Goal: Task Accomplishment & Management: Use online tool/utility

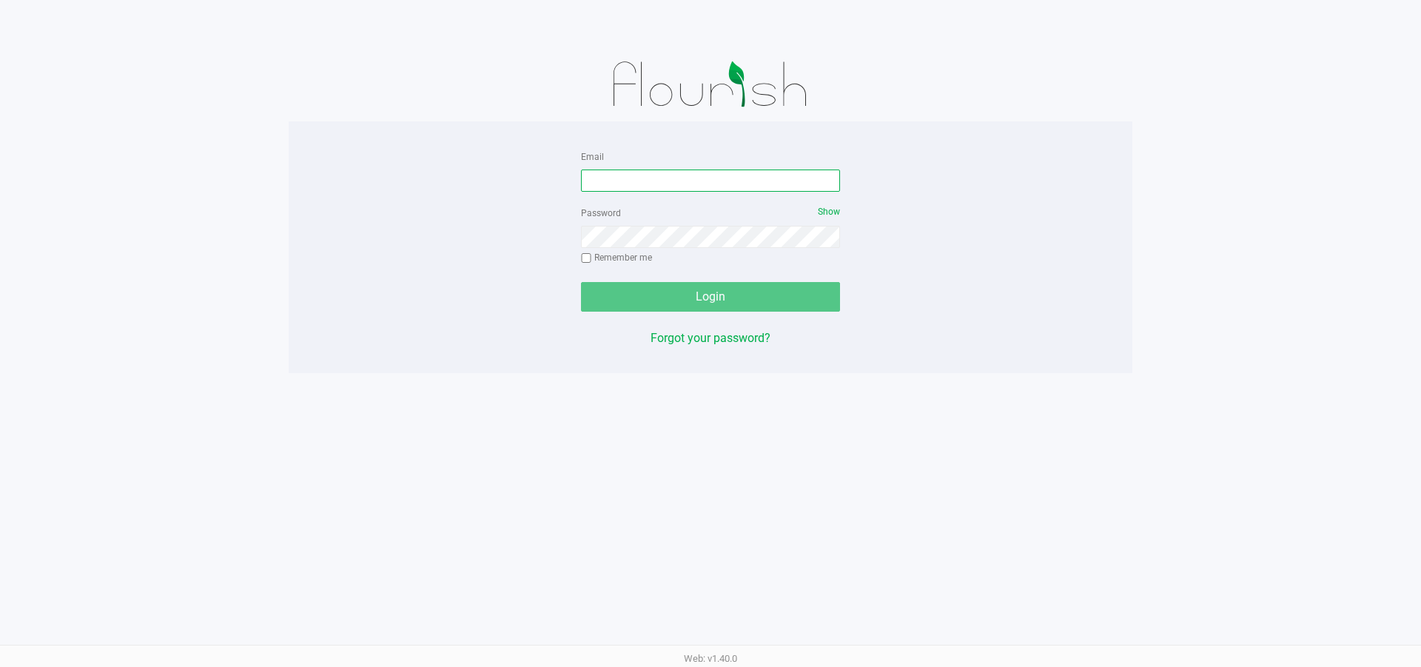
click at [702, 177] on input "Email" at bounding box center [710, 180] width 259 height 22
type input "[EMAIL_ADDRESS][DOMAIN_NAME]"
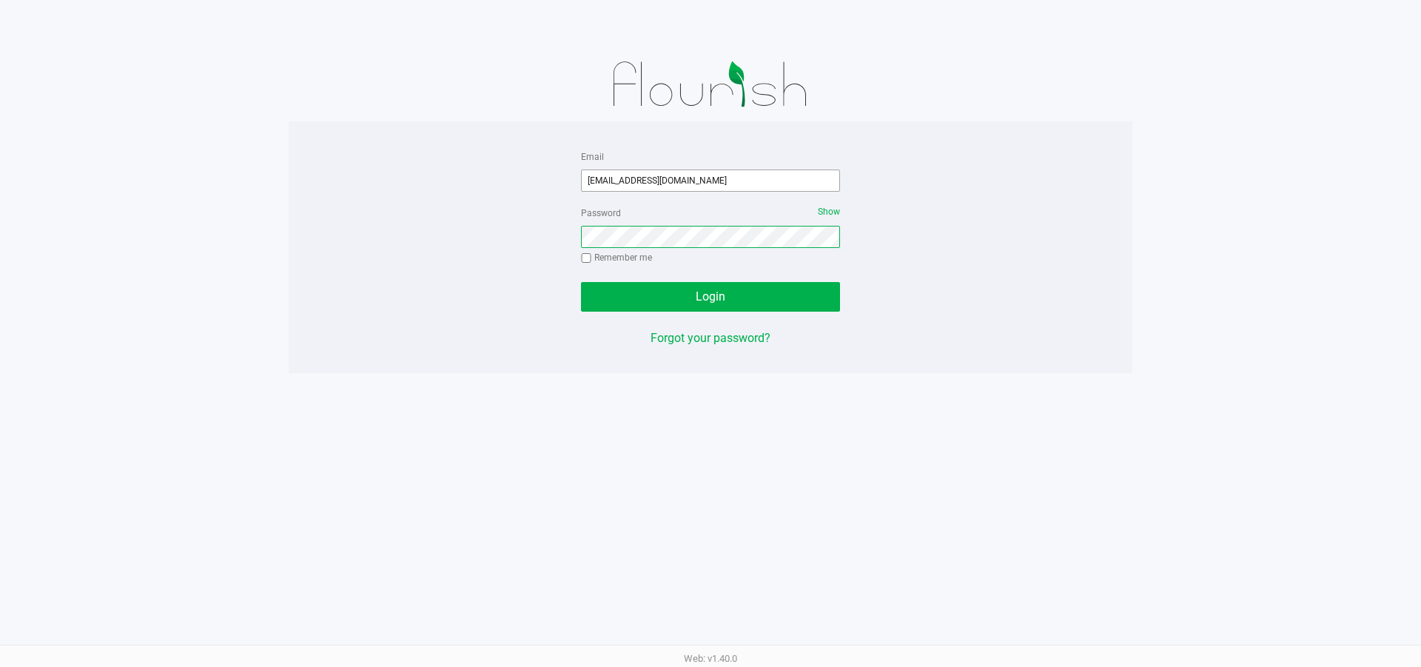
click at [581, 282] on button "Login" at bounding box center [710, 297] width 259 height 30
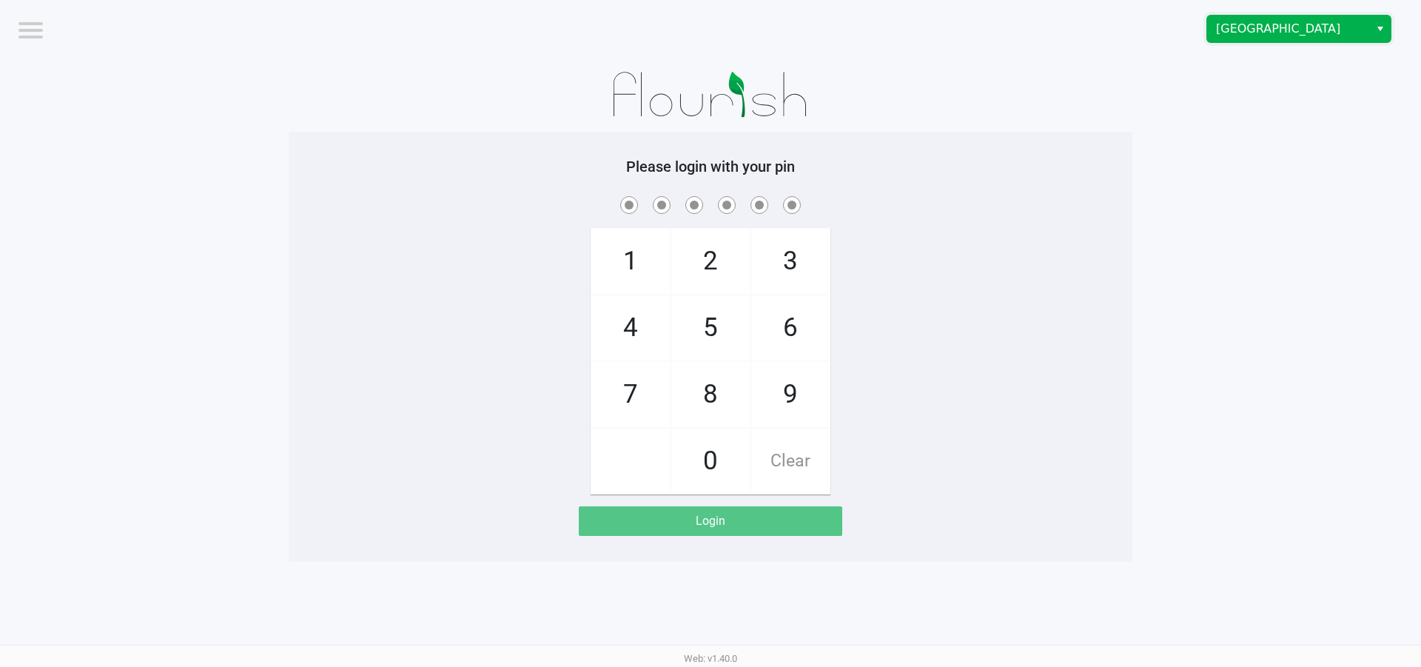
click at [1271, 27] on span "[GEOGRAPHIC_DATA]" at bounding box center [1288, 29] width 144 height 18
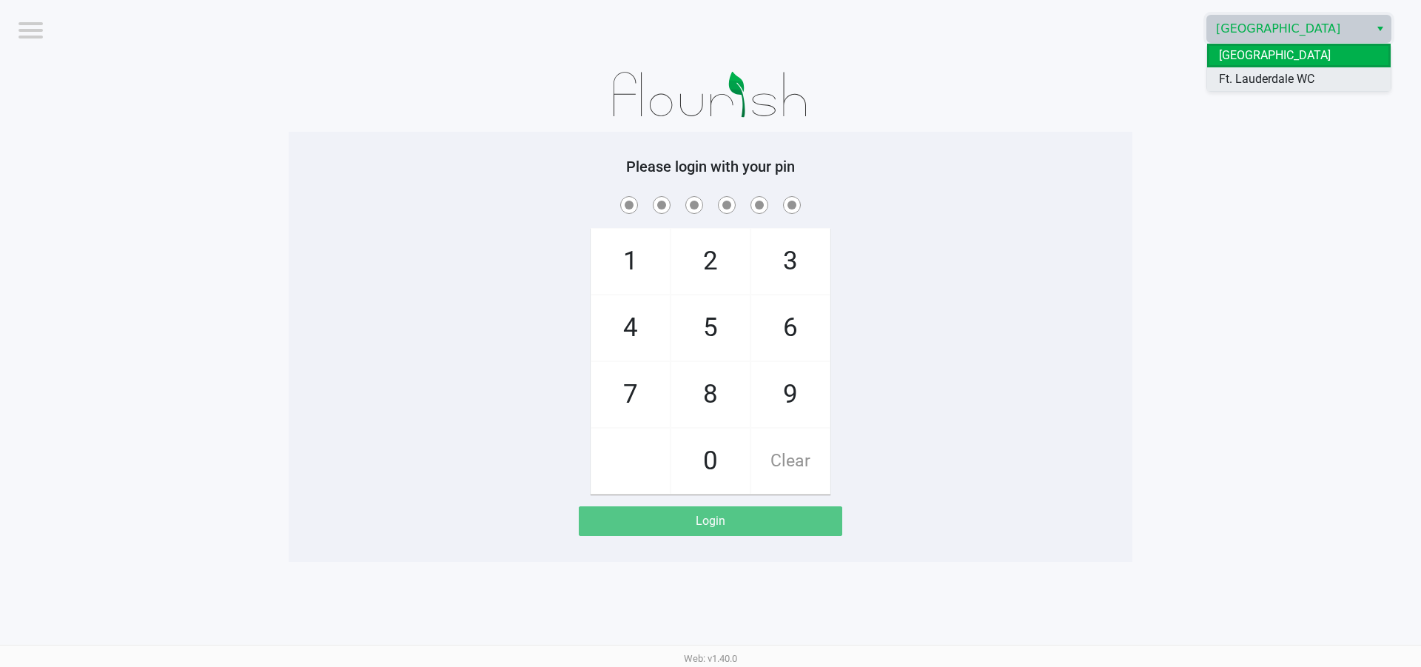
click at [1254, 68] on li "Ft. Lauderdale WC" at bounding box center [1299, 79] width 184 height 24
click at [1252, 172] on app-pos-login-wrapper "Logout Ft. Lauderdale WC Please login with your pin 1 4 7 2 5 8 0 3 6 9 Clear L…" at bounding box center [710, 281] width 1421 height 562
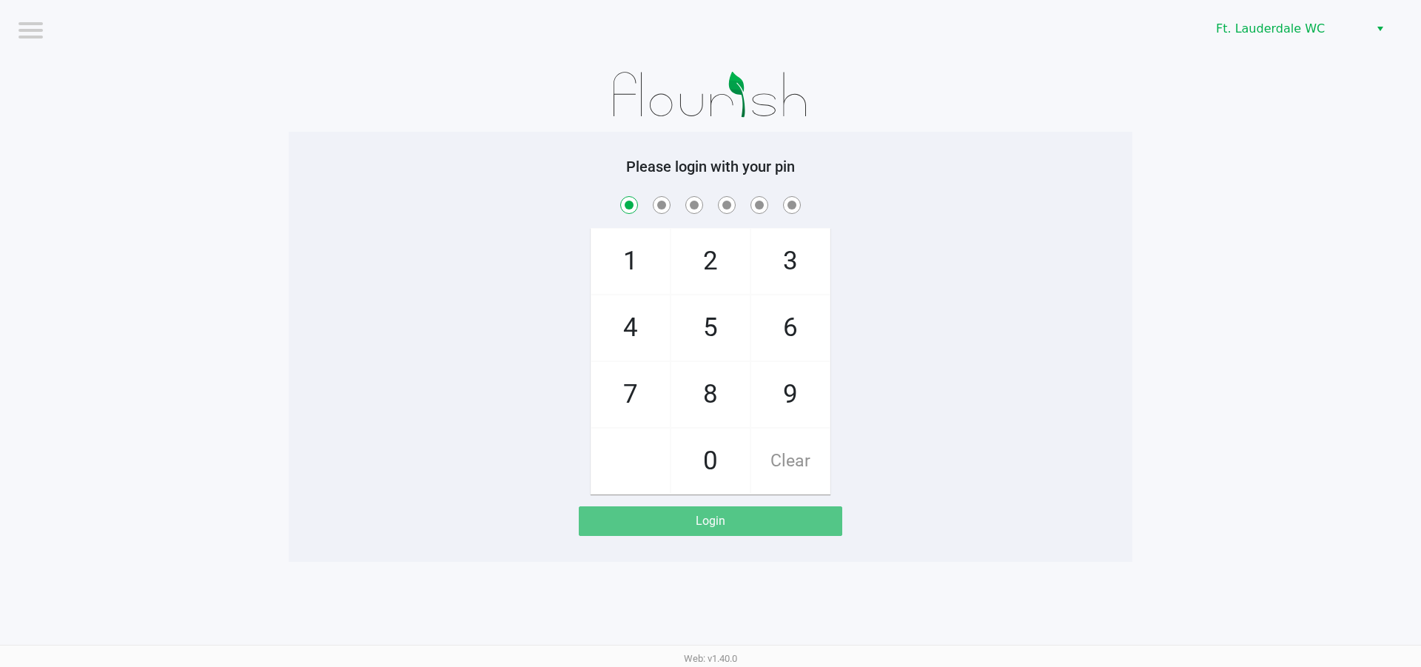
checkbox input "true"
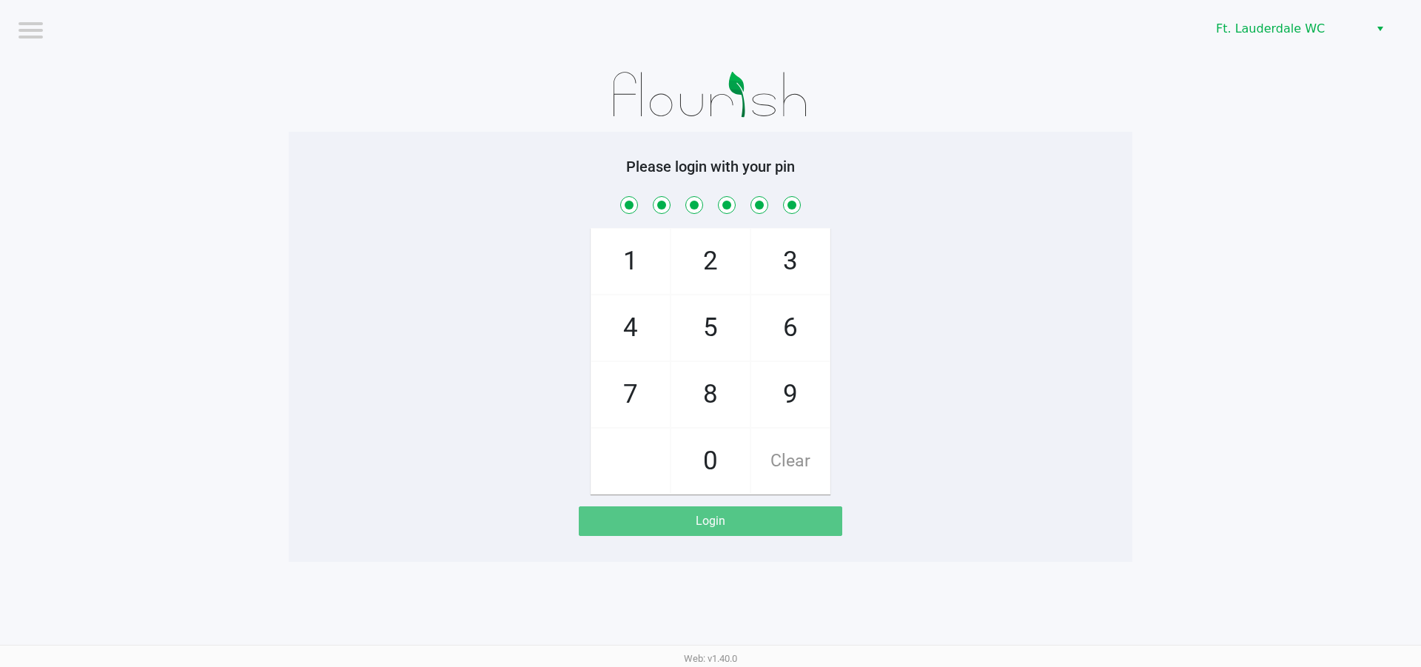
checkbox input "true"
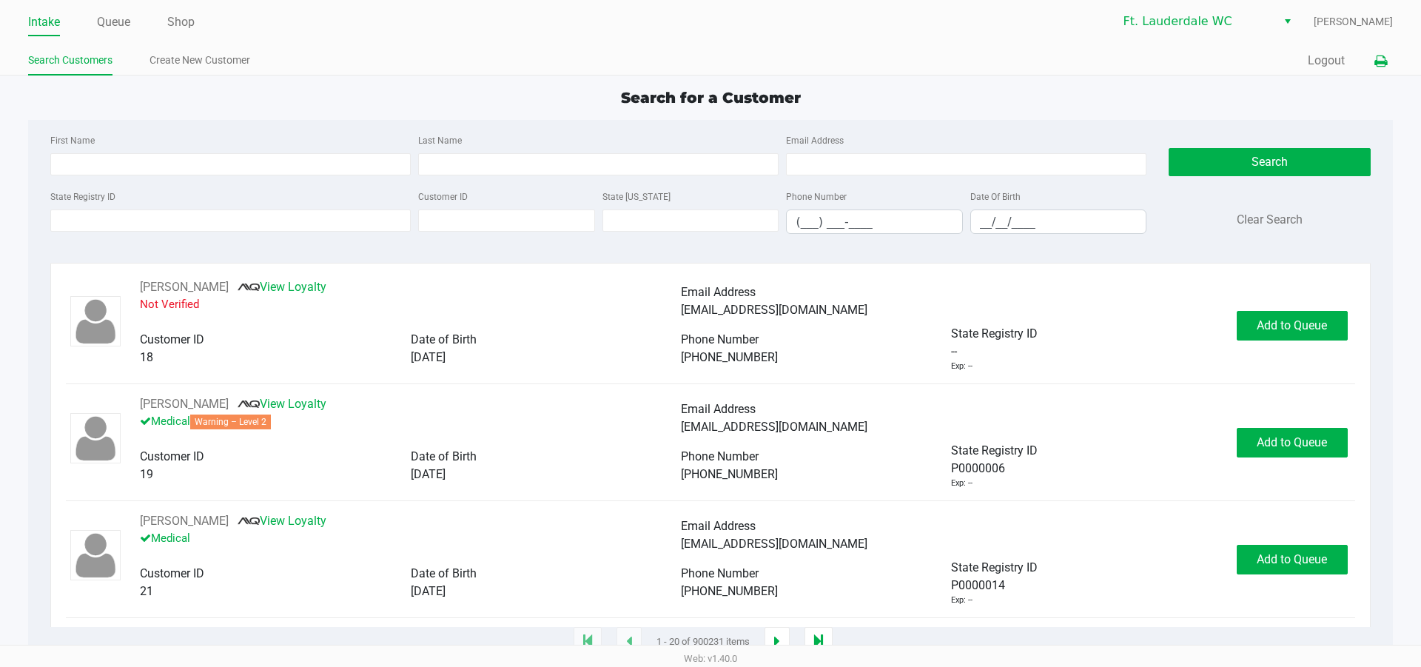
click at [1387, 53] on button at bounding box center [1380, 60] width 24 height 27
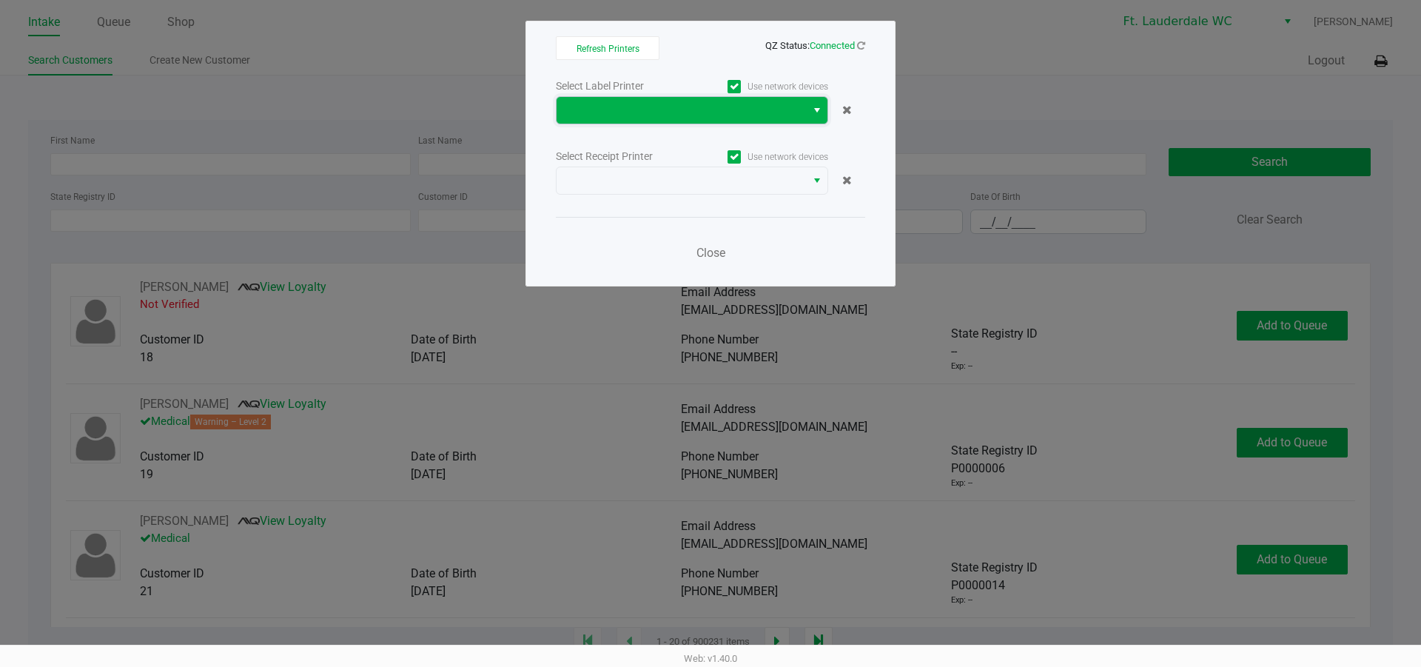
click at [774, 109] on span at bounding box center [681, 110] width 232 height 18
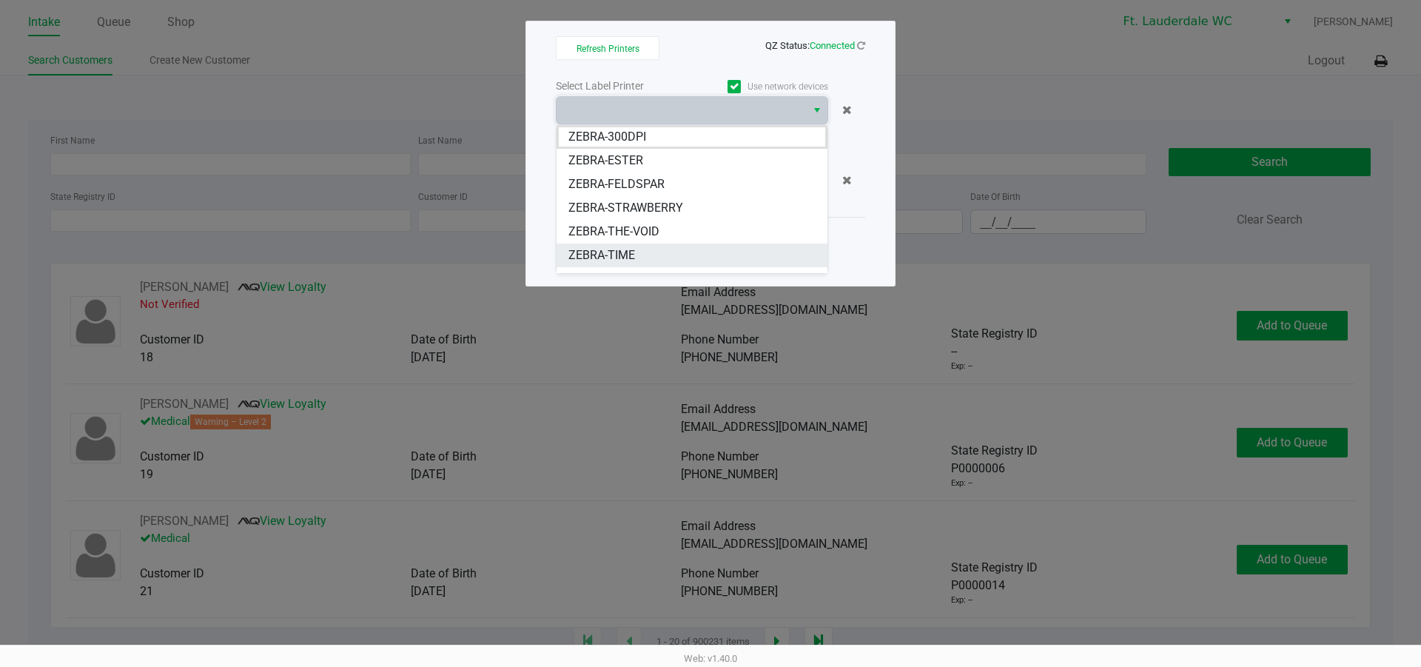
click at [627, 257] on span "ZEBRA-TIME" at bounding box center [601, 255] width 67 height 18
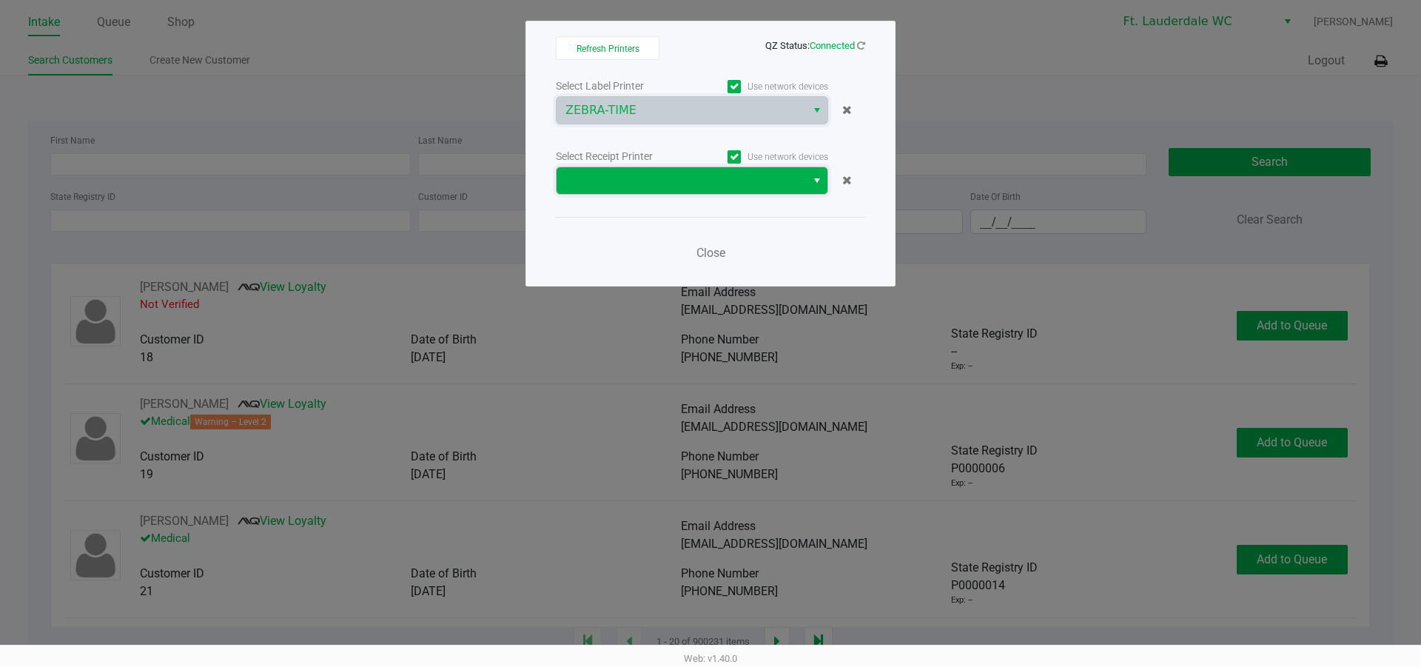
click at [628, 186] on span at bounding box center [681, 181] width 232 height 18
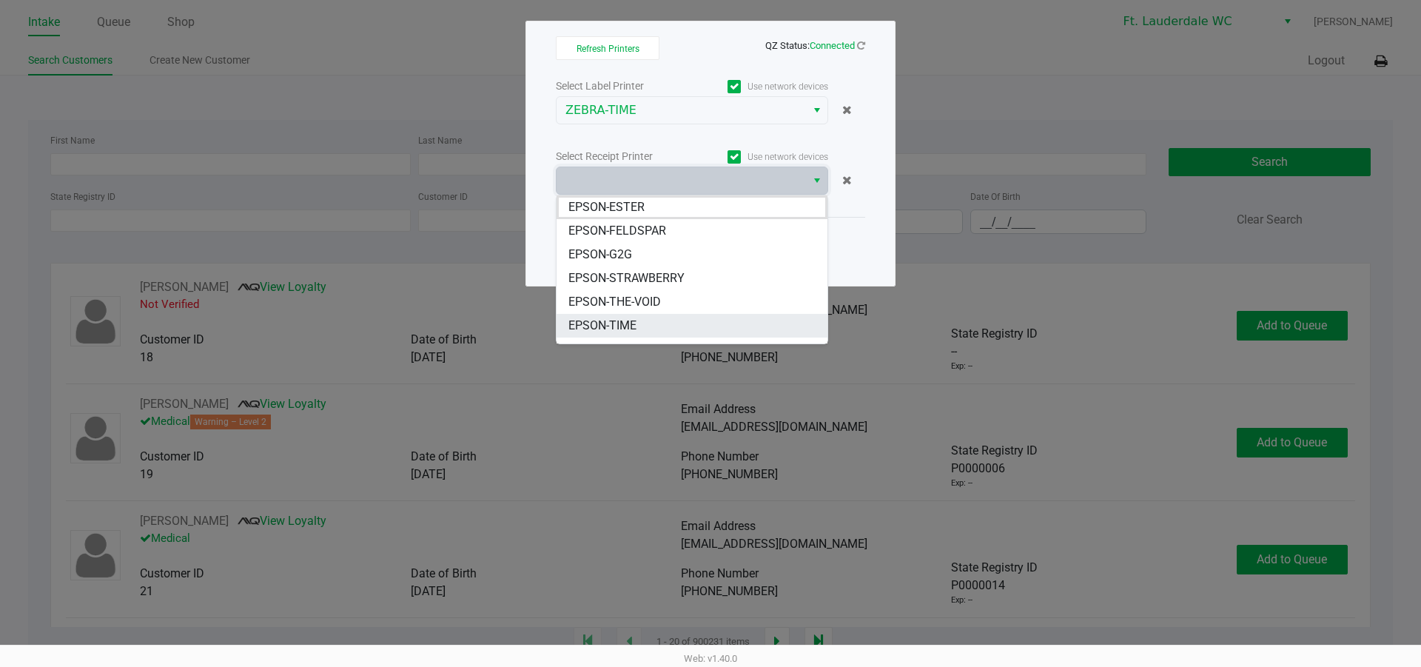
click at [612, 323] on span "EPSON-TIME" at bounding box center [602, 326] width 68 height 18
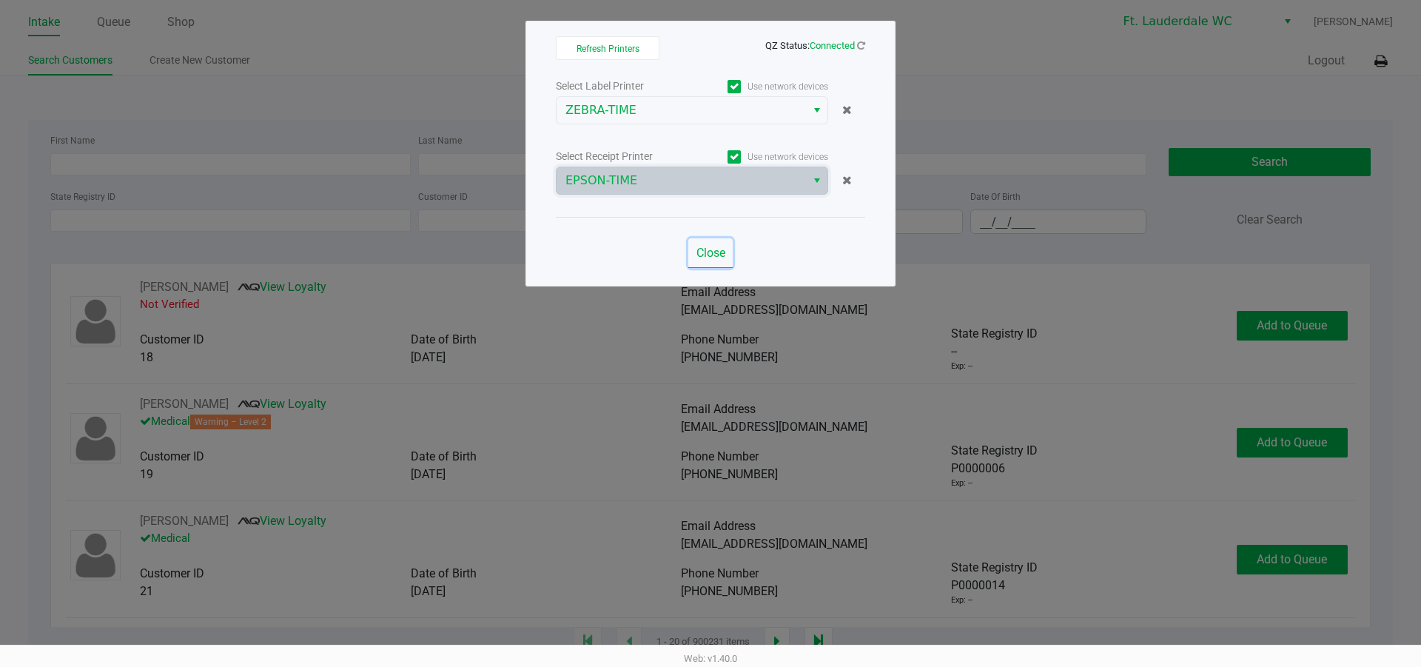
click at [710, 249] on span "Close" at bounding box center [710, 253] width 29 height 14
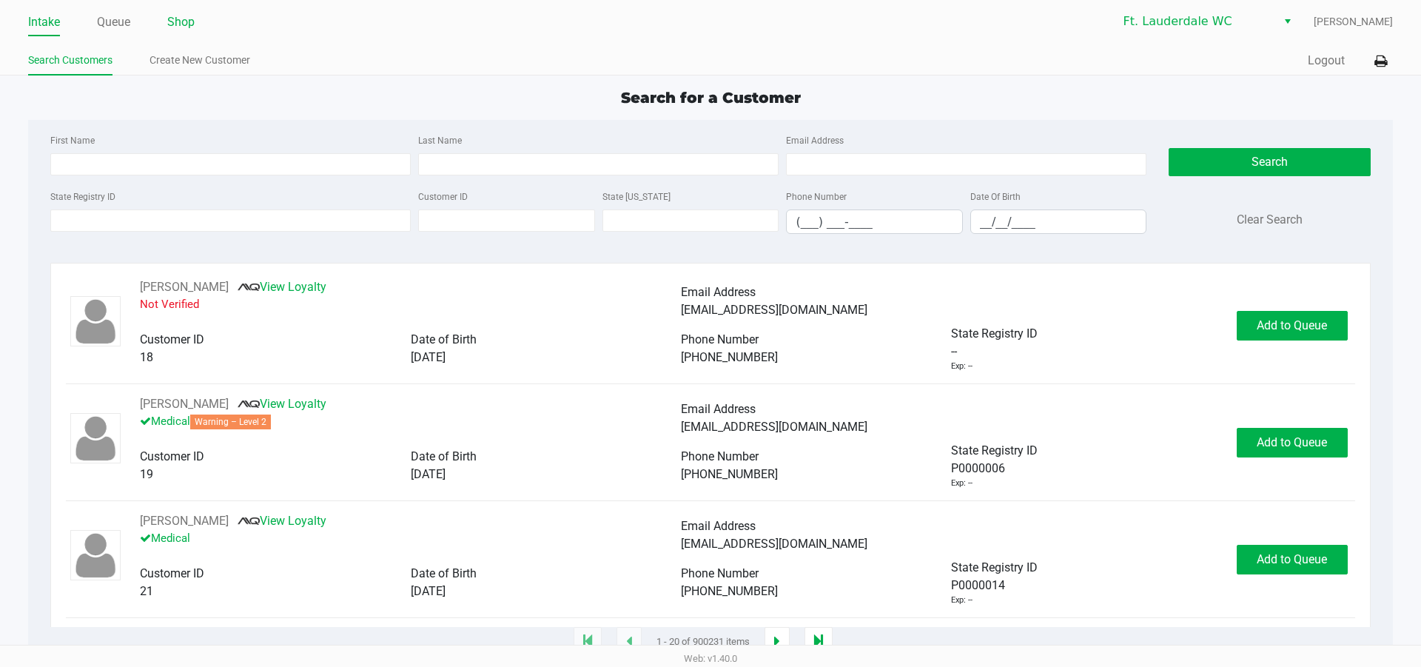
click at [192, 24] on link "Shop" at bounding box center [180, 22] width 27 height 21
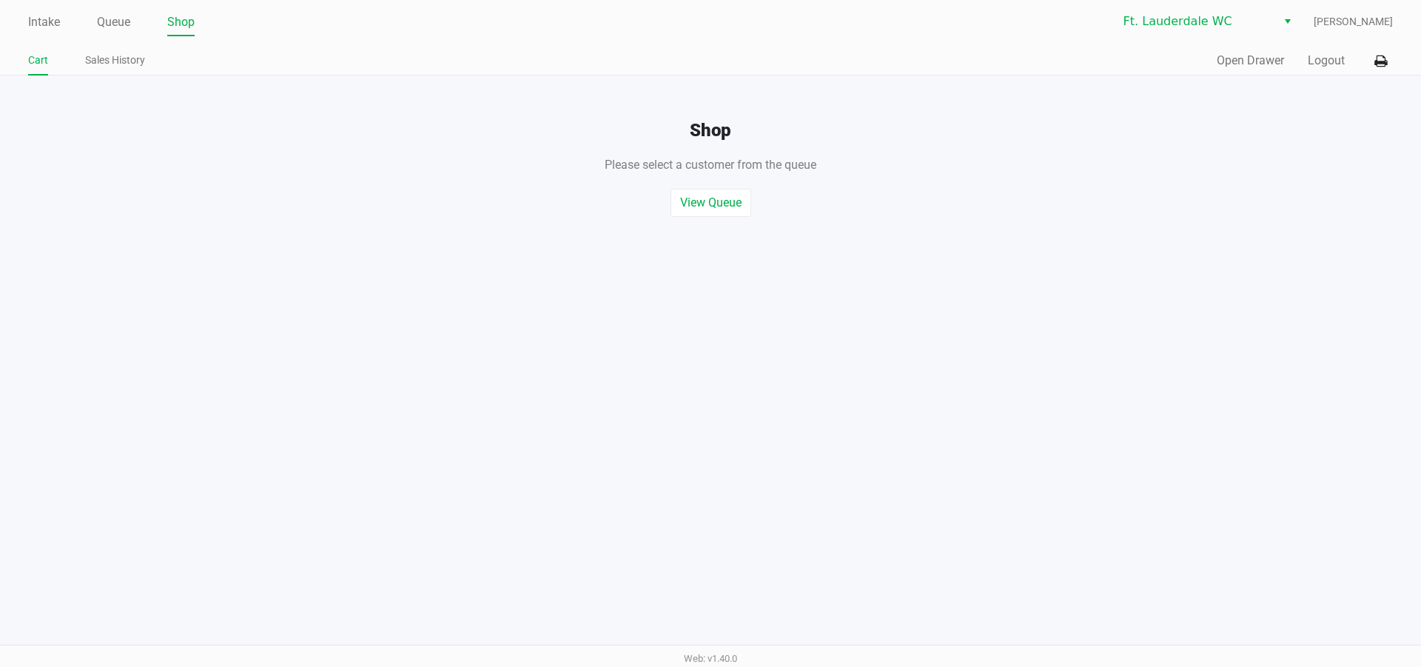
drag, startPoint x: 1241, startPoint y: 50, endPoint x: 1242, endPoint y: 73, distance: 23.7
click at [1242, 52] on div "Quick Sale Open Drawer Logout" at bounding box center [1051, 60] width 682 height 27
click at [1242, 73] on div "Quick Sale Open Drawer Logout" at bounding box center [1051, 60] width 682 height 27
click at [1248, 70] on div "Quick Sale Open Drawer Logout" at bounding box center [1051, 60] width 682 height 27
click at [1255, 61] on button "Open Drawer" at bounding box center [1250, 61] width 67 height 18
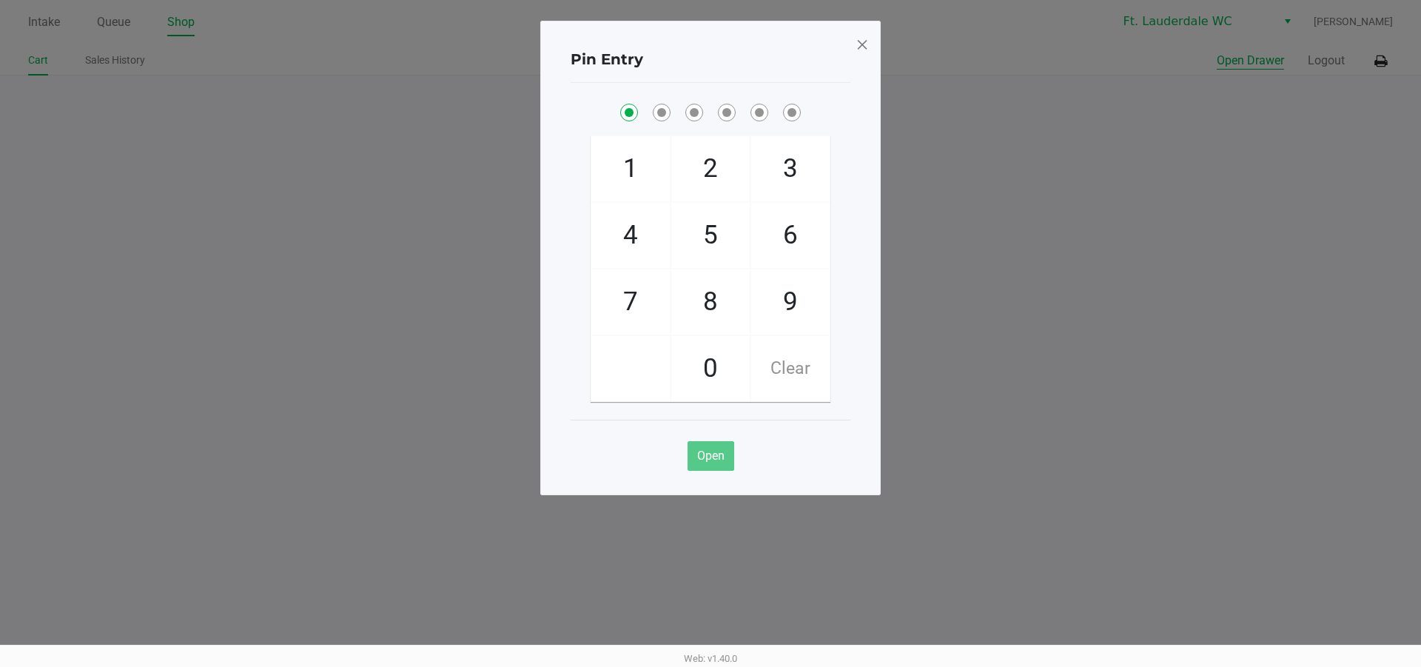
checkbox input "true"
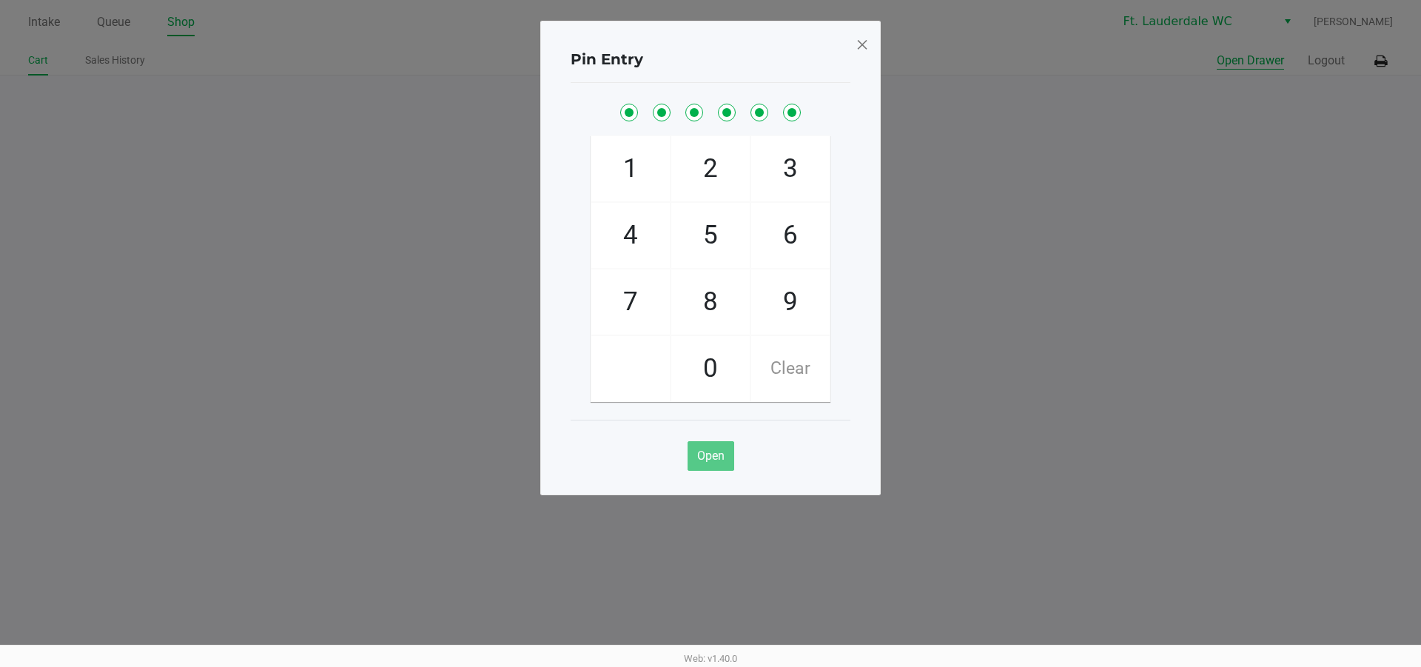
checkbox input "true"
